Goal: Task Accomplishment & Management: Use online tool/utility

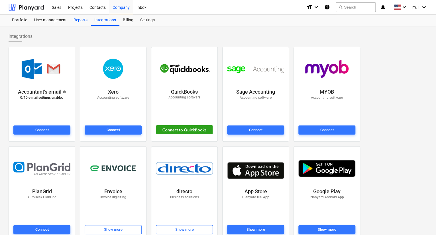
click at [82, 20] on div "Reports" at bounding box center [80, 20] width 21 height 11
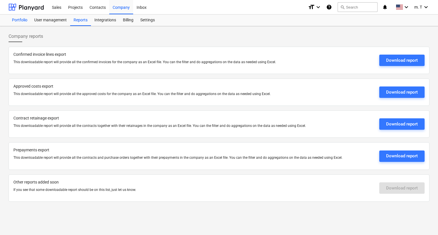
click at [31, 21] on div "Portfolio" at bounding box center [20, 20] width 22 height 11
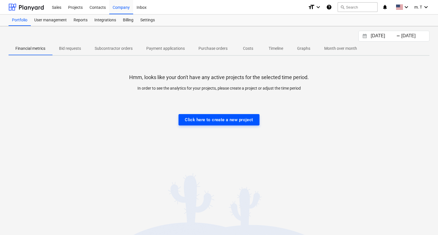
click at [223, 120] on div "Click here to create a new project" at bounding box center [219, 119] width 68 height 7
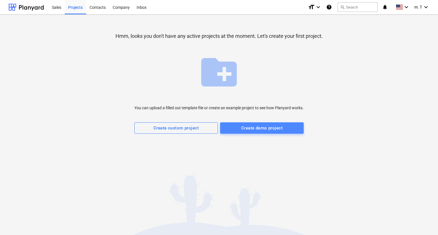
click at [260, 130] on div "Create demo project" at bounding box center [261, 128] width 41 height 7
